Goal: Task Accomplishment & Management: Manage account settings

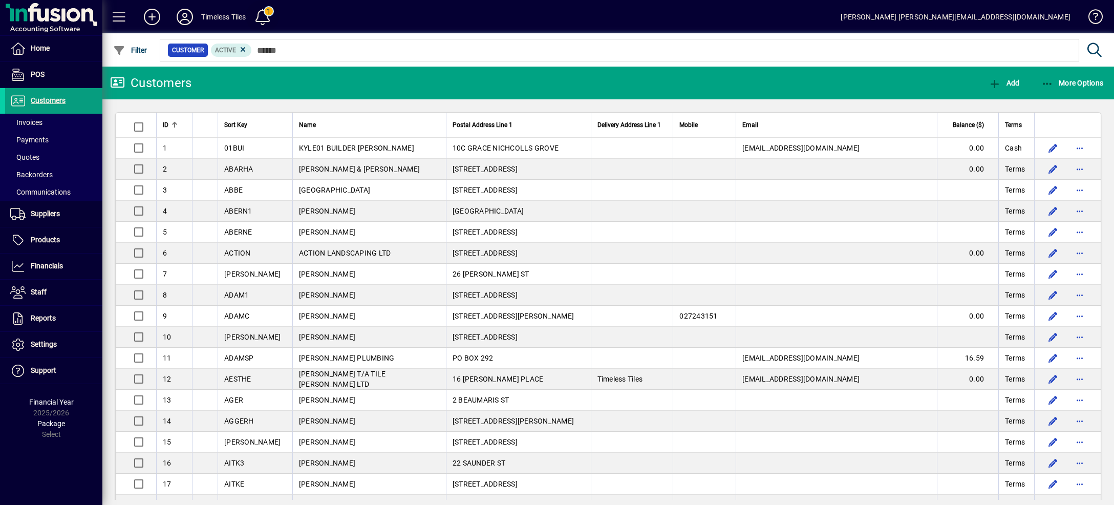
click at [268, 14] on span at bounding box center [262, 17] width 25 height 25
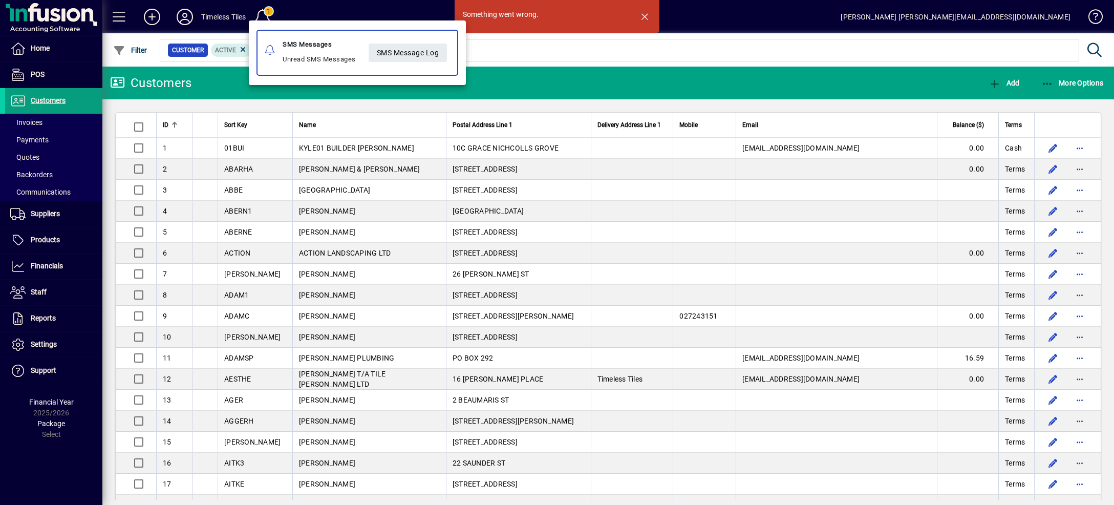
click at [648, 22] on div at bounding box center [557, 252] width 1114 height 505
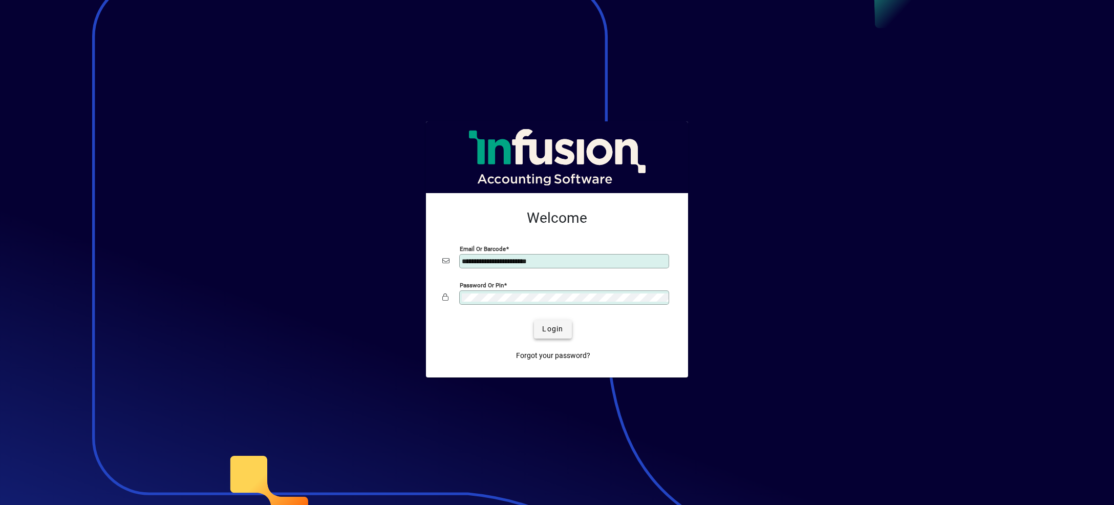
type input "**********"
click at [556, 331] on span "Login" at bounding box center [552, 329] width 21 height 11
